Goal: Task Accomplishment & Management: Use online tool/utility

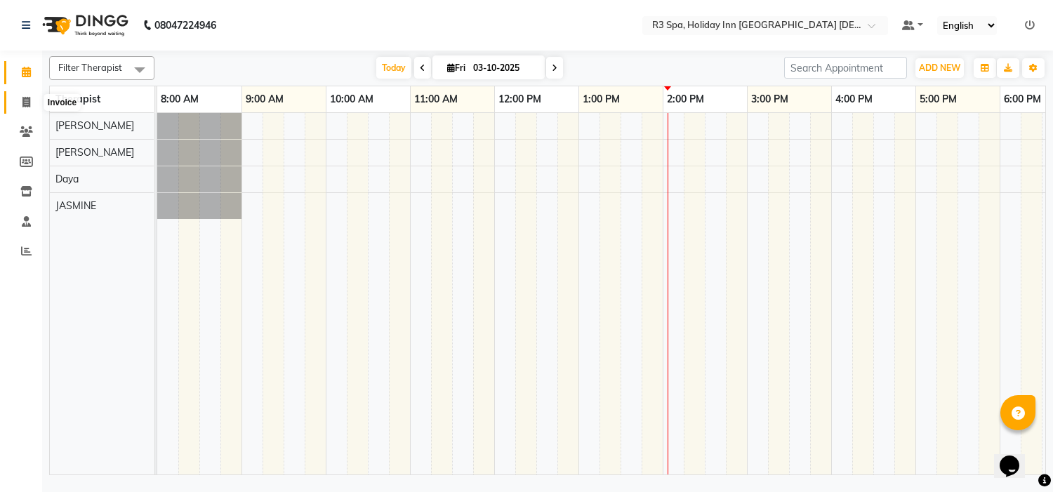
click at [25, 106] on icon at bounding box center [26, 102] width 8 height 11
select select "service"
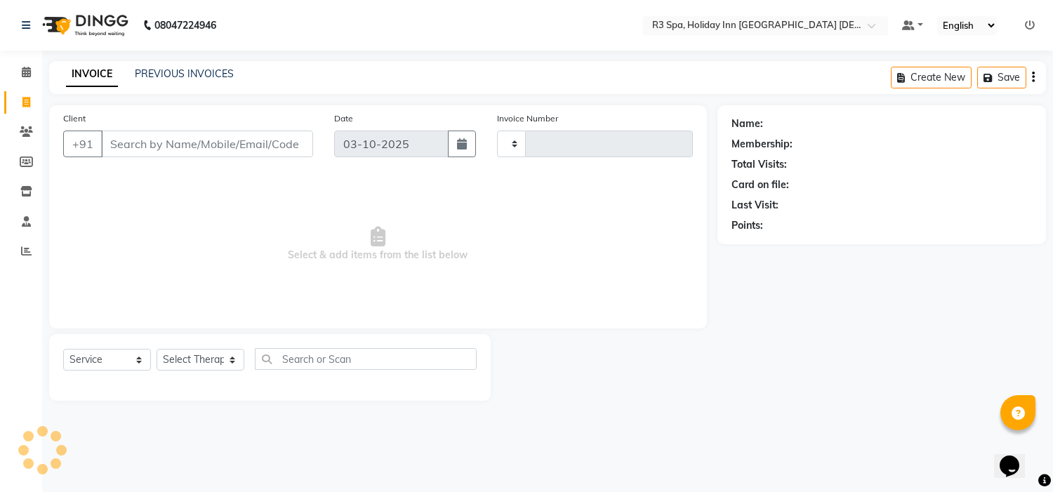
type input "0635"
select select "7921"
click at [166, 71] on link "PREVIOUS INVOICES" at bounding box center [184, 73] width 99 height 13
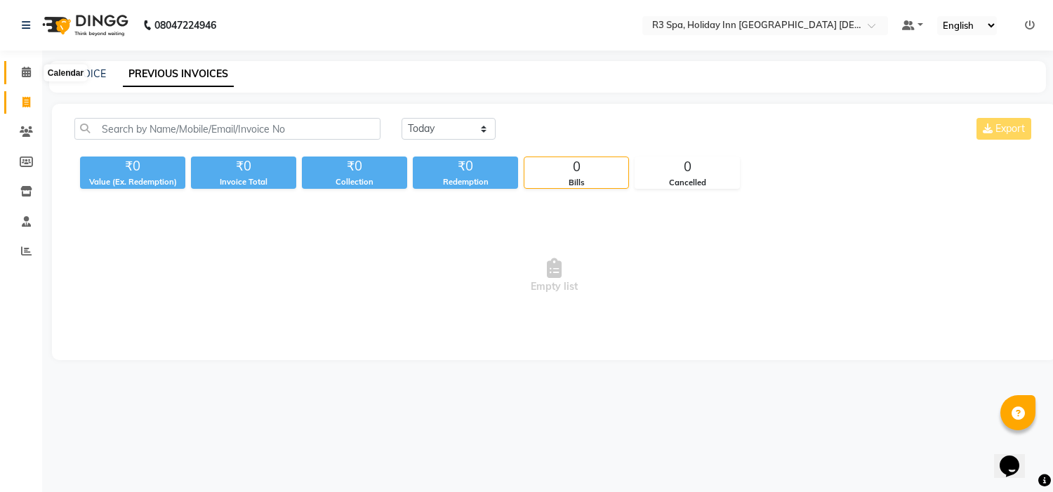
click at [26, 76] on icon at bounding box center [26, 72] width 9 height 11
